Goal: Browse casually: Explore the website without a specific task or goal

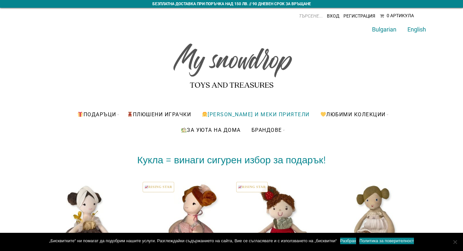
click at [221, 117] on link "[PERSON_NAME] и меки приятели" at bounding box center [256, 114] width 118 height 16
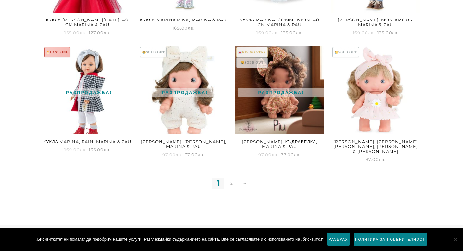
scroll to position [887, 0]
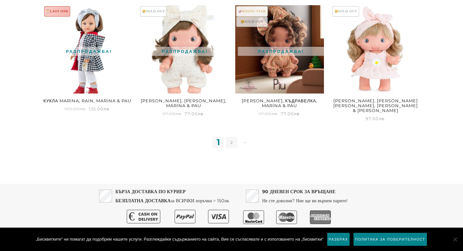
click at [232, 137] on link "2" at bounding box center [231, 142] width 11 height 11
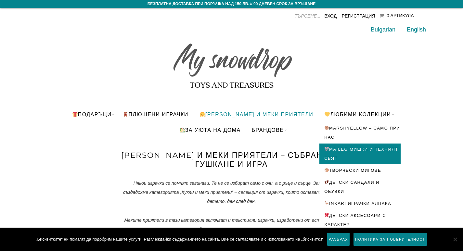
click at [359, 148] on link "Maileg мишки и техният свят" at bounding box center [359, 153] width 81 height 21
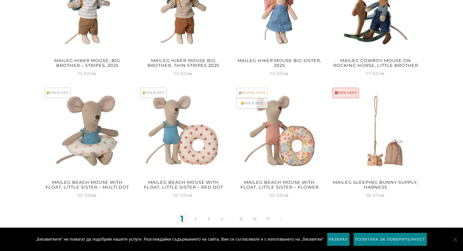
scroll to position [812, 0]
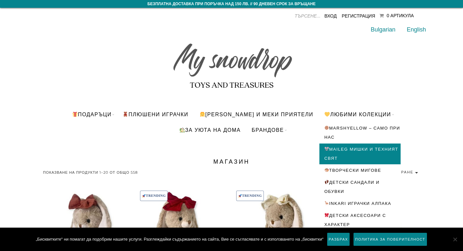
click at [353, 153] on link "Maileg мишки и техният свят" at bounding box center [359, 153] width 81 height 21
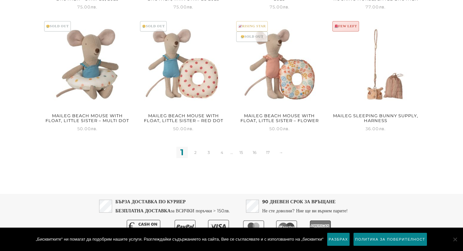
scroll to position [887, 0]
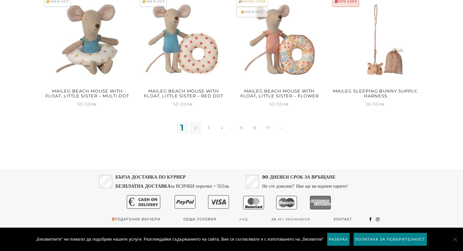
click at [193, 126] on link "2" at bounding box center [195, 127] width 11 height 11
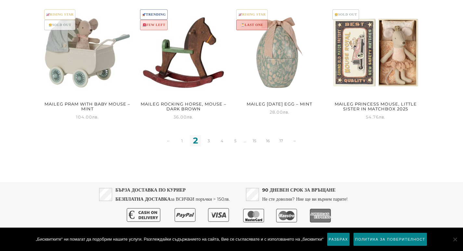
scroll to position [876, 0]
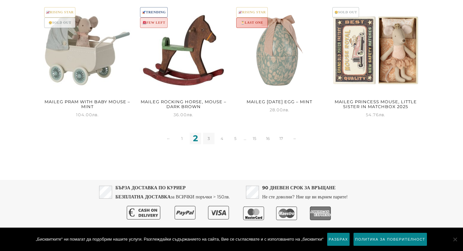
click at [207, 140] on link "3" at bounding box center [208, 138] width 11 height 11
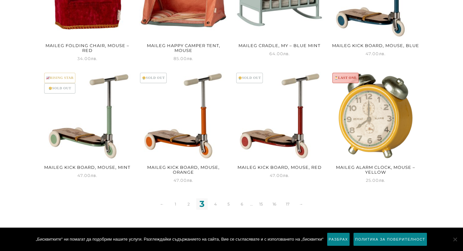
scroll to position [812, 0]
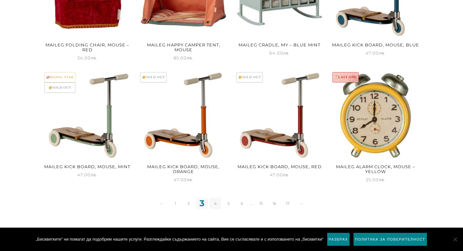
click at [217, 204] on link "4" at bounding box center [214, 203] width 11 height 11
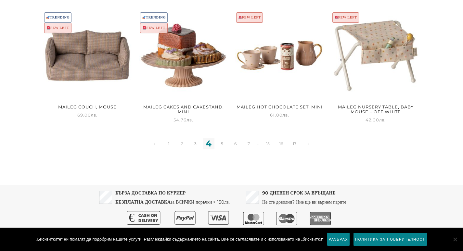
scroll to position [876, 0]
click at [222, 138] on link "5" at bounding box center [221, 143] width 11 height 11
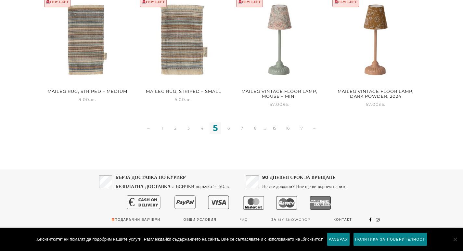
scroll to position [887, 0]
click at [230, 127] on link "6" at bounding box center [228, 127] width 11 height 11
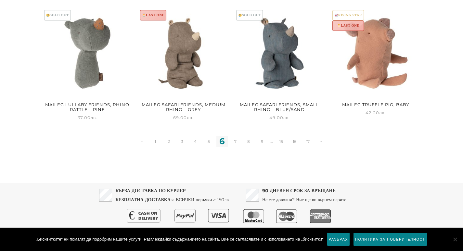
scroll to position [876, 0]
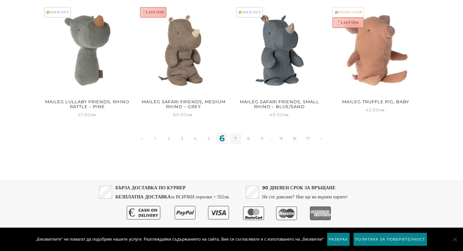
click at [238, 137] on link "7" at bounding box center [235, 138] width 11 height 11
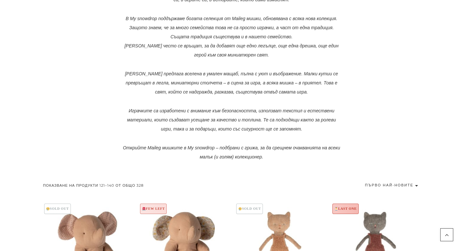
scroll to position [227, 0]
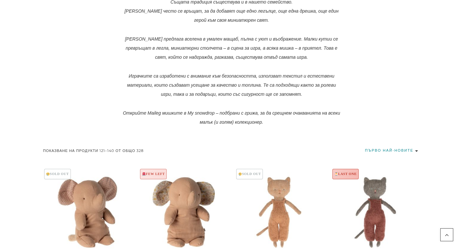
click at [375, 150] on select "Подреждане по подразбиране Първо най-популярните Сортиране по средна оценка Пър…" at bounding box center [377, 150] width 86 height 9
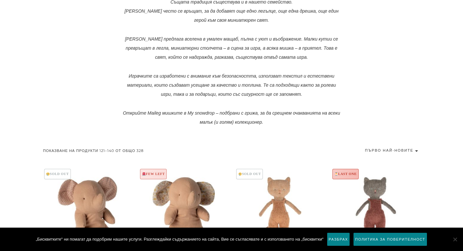
click at [406, 79] on div "Maileg Мишките Maileg са повече от играчки – те са малки създания с душа. Създа…" at bounding box center [231, 24] width 463 height 203
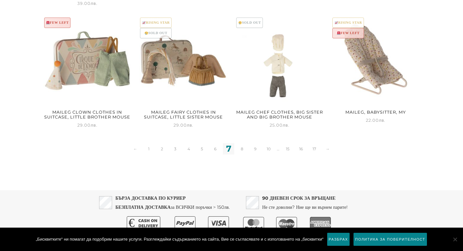
scroll to position [876, 0]
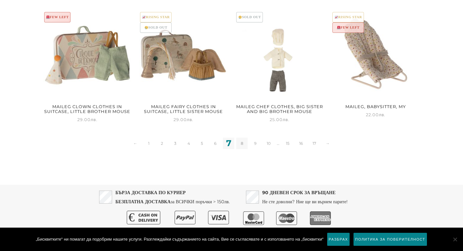
click at [243, 146] on link "8" at bounding box center [241, 143] width 11 height 11
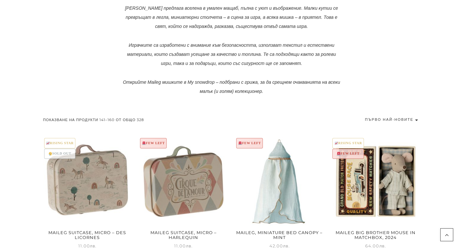
scroll to position [292, 0]
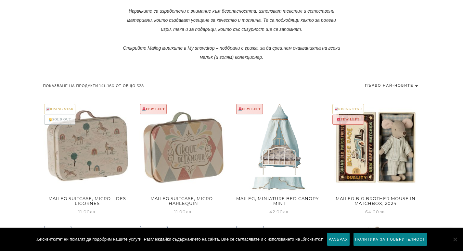
click at [290, 153] on img at bounding box center [279, 140] width 89 height 74
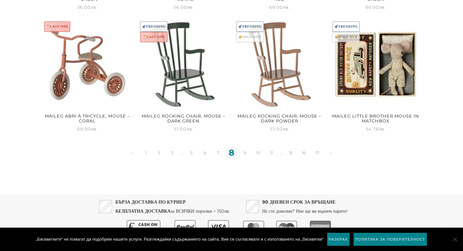
scroll to position [887, 0]
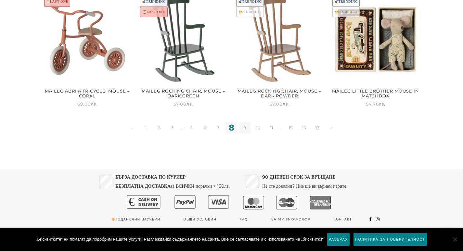
click at [247, 125] on link "9" at bounding box center [244, 127] width 11 height 11
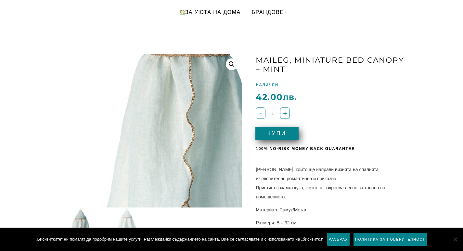
scroll to position [65, 0]
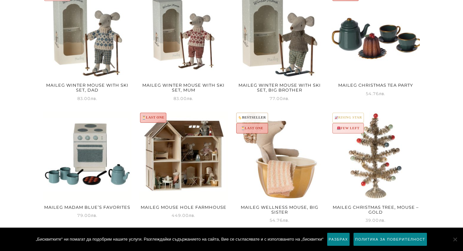
scroll to position [682, 0]
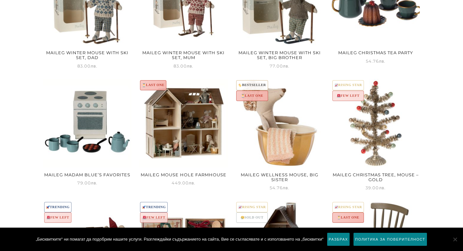
drag, startPoint x: 295, startPoint y: 201, endPoint x: 438, endPoint y: 155, distance: 149.7
drag, startPoint x: 438, startPoint y: 155, endPoint x: 454, endPoint y: 114, distance: 43.9
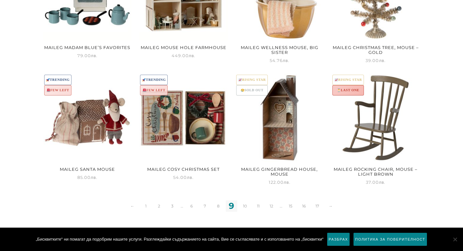
scroll to position [812, 0]
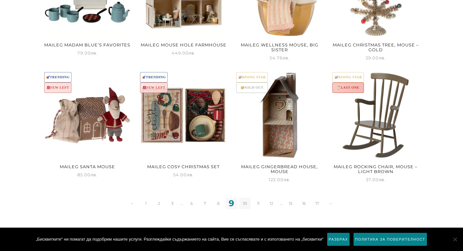
click at [248, 205] on link "10" at bounding box center [244, 203] width 11 height 11
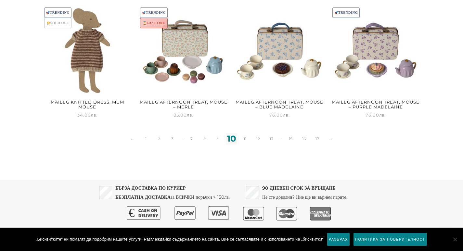
scroll to position [882, 0]
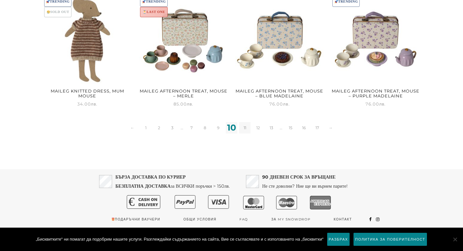
click at [247, 126] on link "11" at bounding box center [244, 127] width 11 height 11
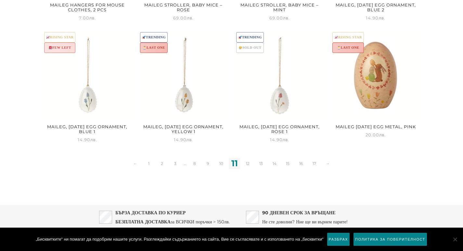
scroll to position [887, 0]
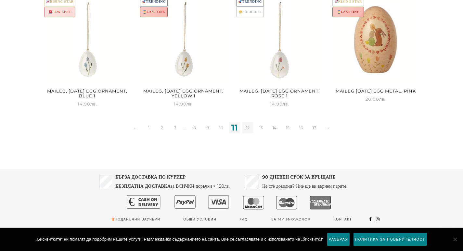
click at [246, 129] on link "12" at bounding box center [247, 127] width 11 height 11
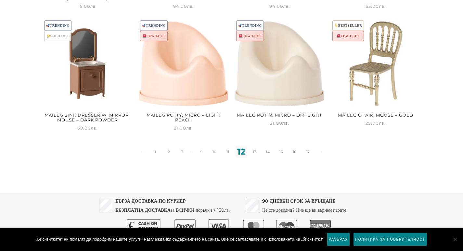
scroll to position [876, 0]
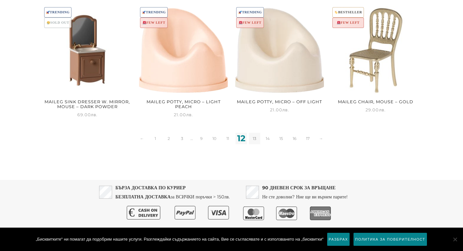
click at [254, 138] on link "13" at bounding box center [254, 138] width 11 height 11
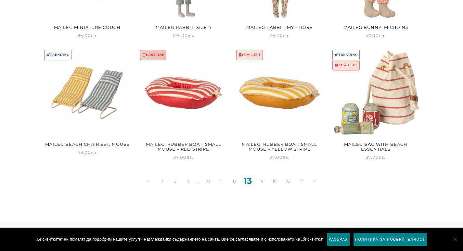
scroll to position [844, 0]
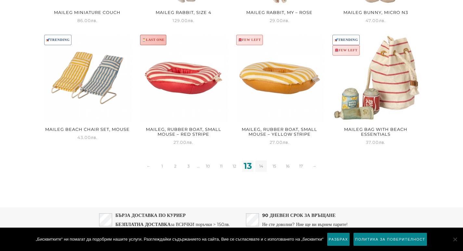
click at [260, 165] on link "14" at bounding box center [260, 165] width 11 height 11
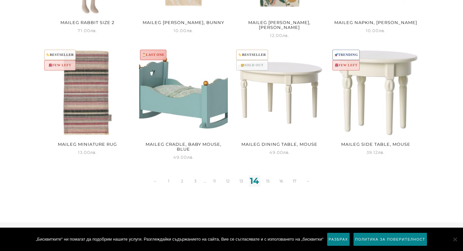
scroll to position [882, 0]
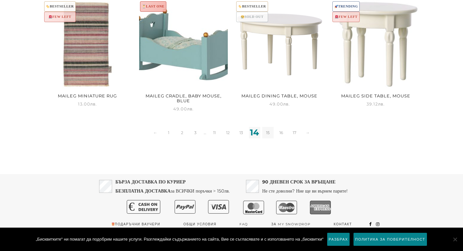
click at [270, 128] on link "15" at bounding box center [267, 132] width 11 height 11
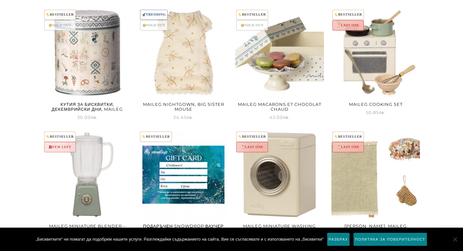
scroll to position [812, 0]
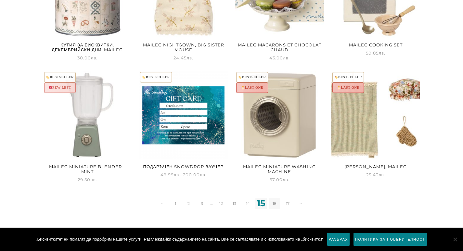
click at [274, 206] on link "16" at bounding box center [273, 203] width 11 height 11
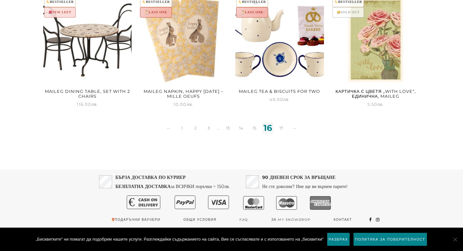
scroll to position [887, 0]
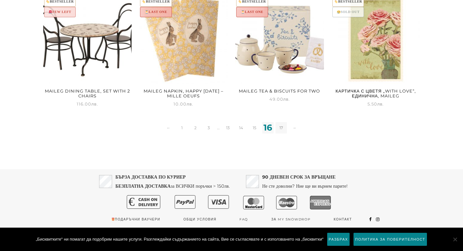
click at [280, 125] on link "17" at bounding box center [280, 127] width 11 height 11
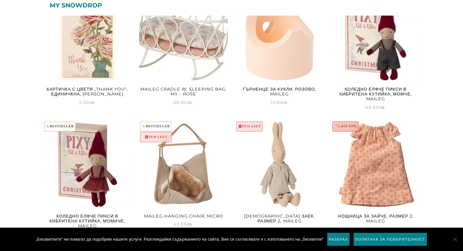
scroll to position [239, 0]
